Goal: Task Accomplishment & Management: Use online tool/utility

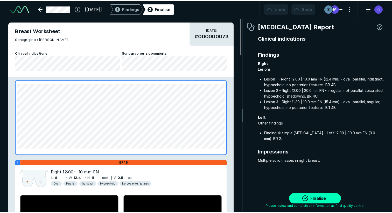
scroll to position [1537, 2432]
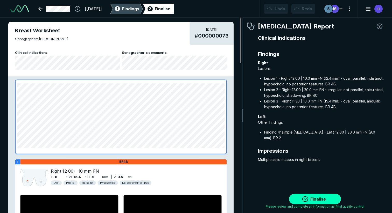
click at [139, 6] on span "Findings" at bounding box center [130, 9] width 17 height 6
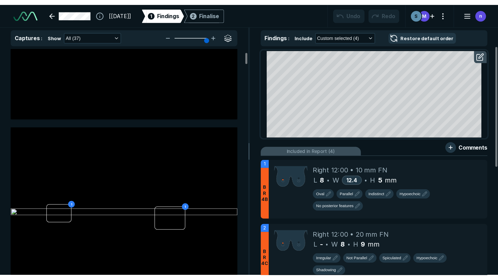
scroll to position [958, 1455]
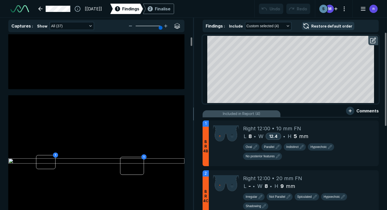
type input "5"
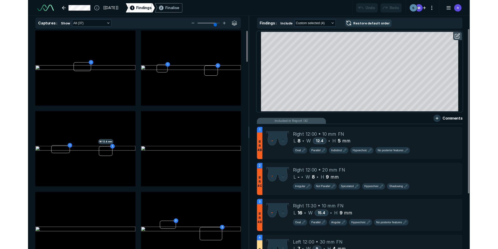
scroll to position [1694, 2908]
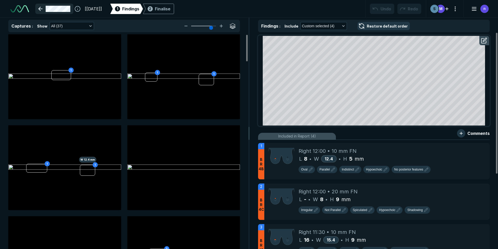
click at [53, 8] on link at bounding box center [54, 9] width 38 height 10
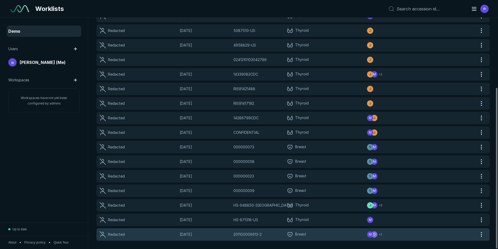
click at [301, 233] on span "Breast" at bounding box center [300, 234] width 11 height 6
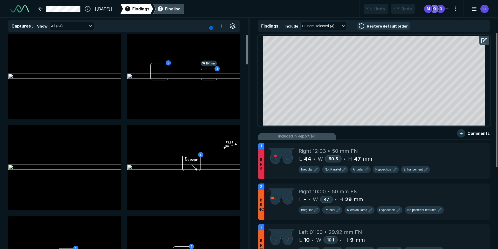
click at [176, 9] on div "Finalise" at bounding box center [173, 9] width 16 height 6
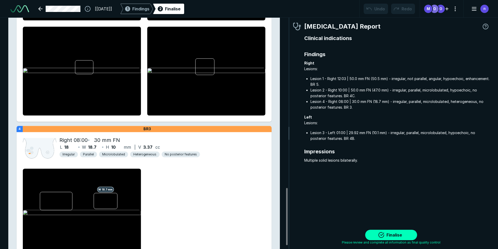
scroll to position [701, 0]
